Goal: Navigation & Orientation: Find specific page/section

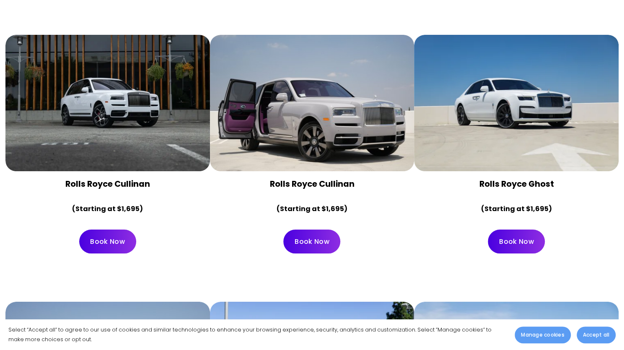
scroll to position [1784, 0]
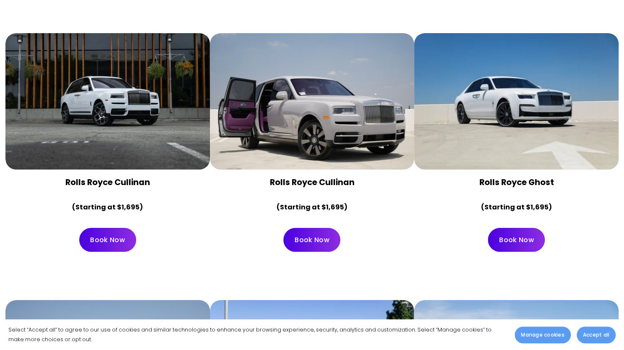
click at [327, 228] on link "Book Now" at bounding box center [311, 240] width 57 height 24
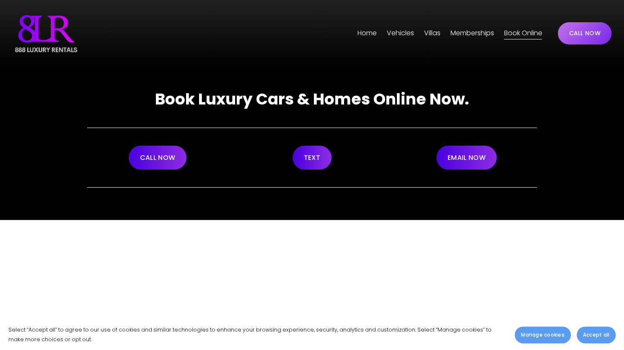
click at [44, 38] on img at bounding box center [46, 34] width 67 height 42
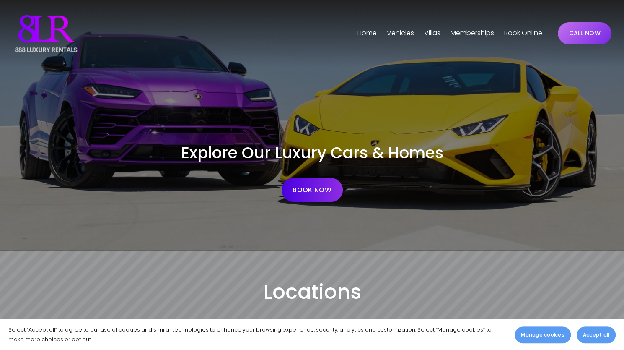
click at [397, 33] on span "Vehicles" at bounding box center [400, 33] width 27 height 12
click at [466, 32] on link "Memberships" at bounding box center [472, 33] width 44 height 13
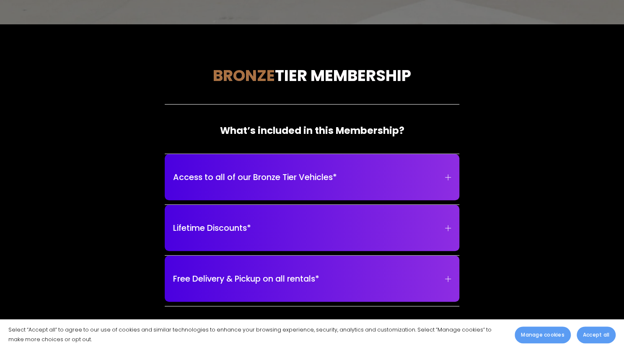
scroll to position [231, 0]
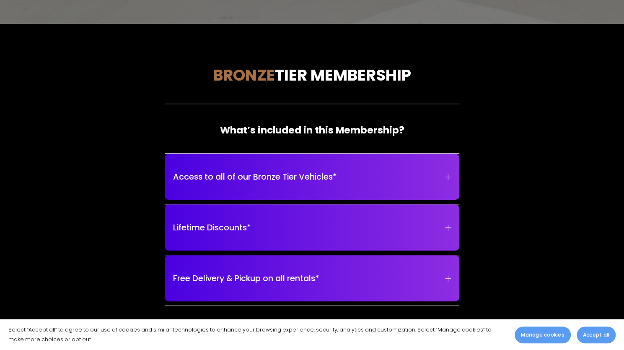
click at [444, 178] on span "Access to all of our Bronze Tier Vehicles*" at bounding box center [309, 176] width 272 height 13
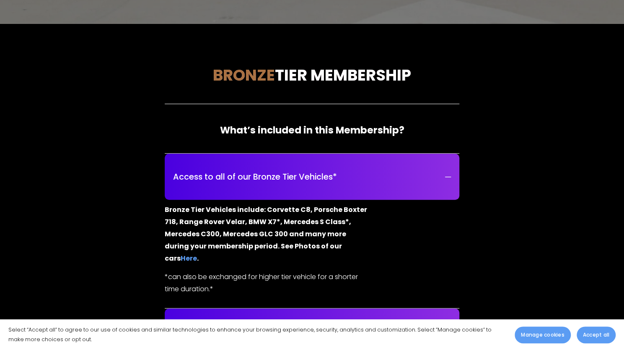
scroll to position [0, 0]
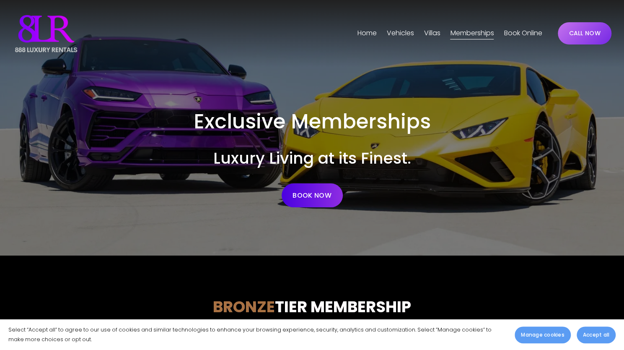
click at [522, 34] on link "Book Online" at bounding box center [523, 33] width 38 height 13
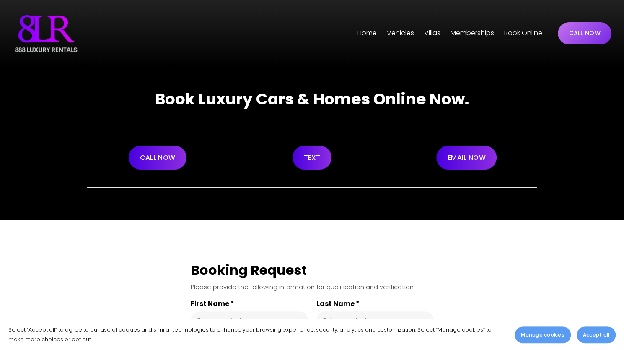
click at [53, 23] on img at bounding box center [46, 34] width 67 height 42
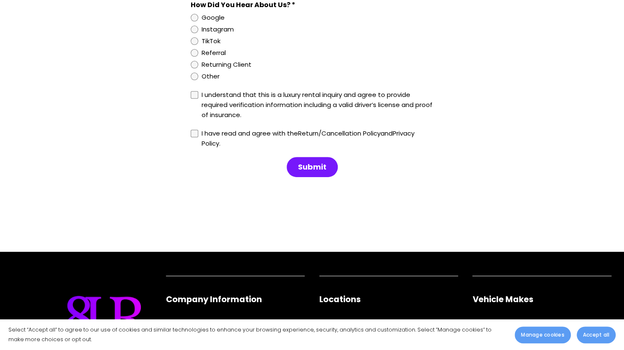
scroll to position [2159, 0]
